Goal: Check status

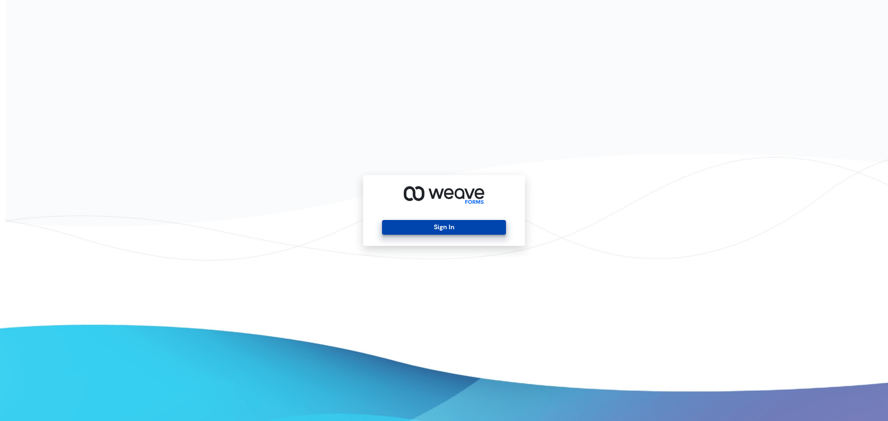
click at [478, 230] on button "Sign In" at bounding box center [443, 227] width 123 height 15
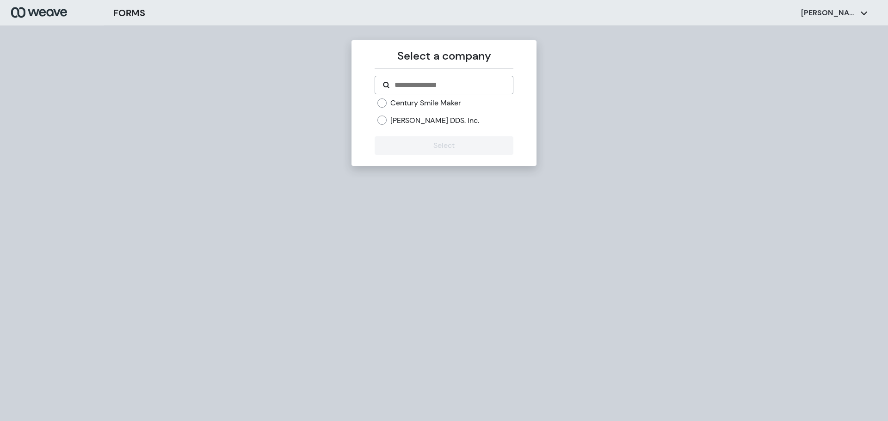
click at [417, 116] on label "[PERSON_NAME] DDS. Inc." at bounding box center [434, 121] width 89 height 10
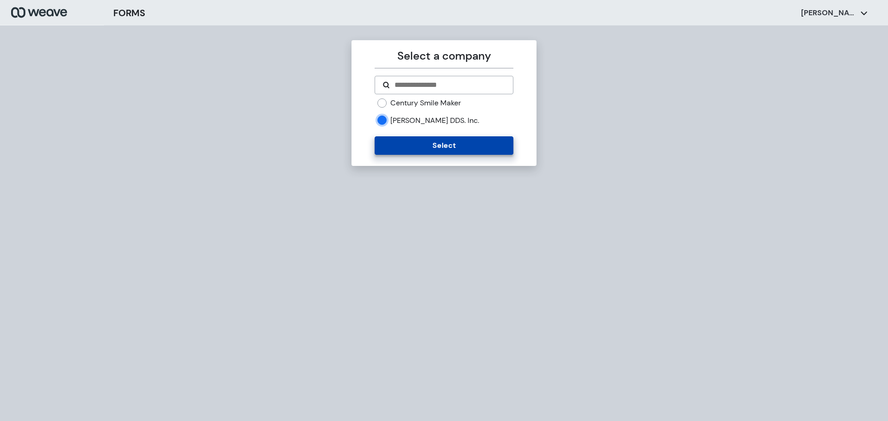
click at [438, 148] on button "Select" at bounding box center [443, 145] width 138 height 18
